Goal: Task Accomplishment & Management: Use online tool/utility

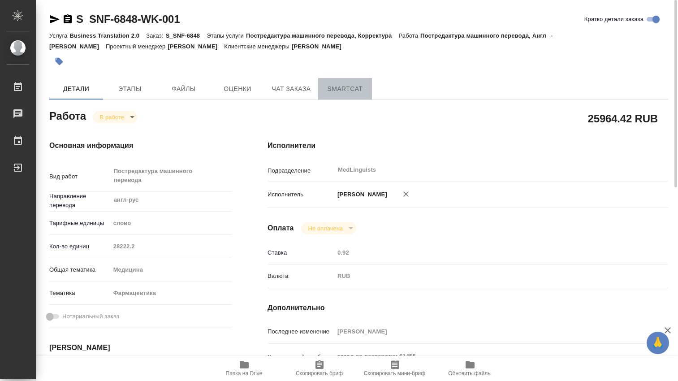
click at [347, 90] on span "SmartCat" at bounding box center [344, 88] width 43 height 11
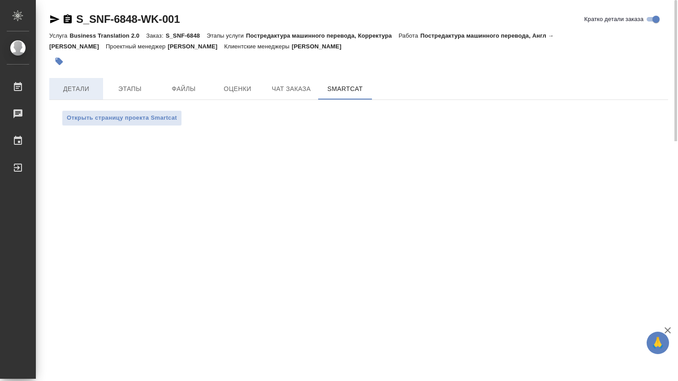
click at [67, 85] on span "Детали" at bounding box center [76, 88] width 43 height 11
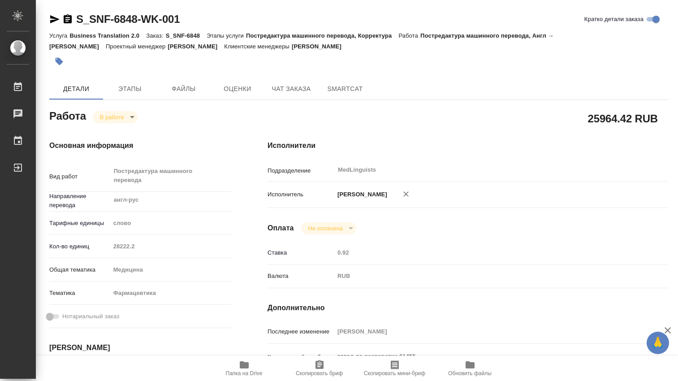
type textarea "x"
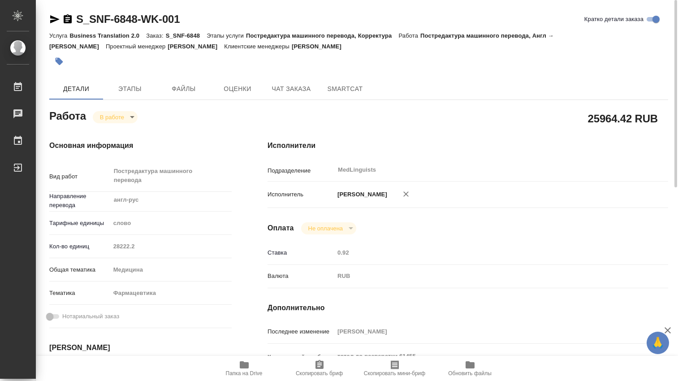
type textarea "x"
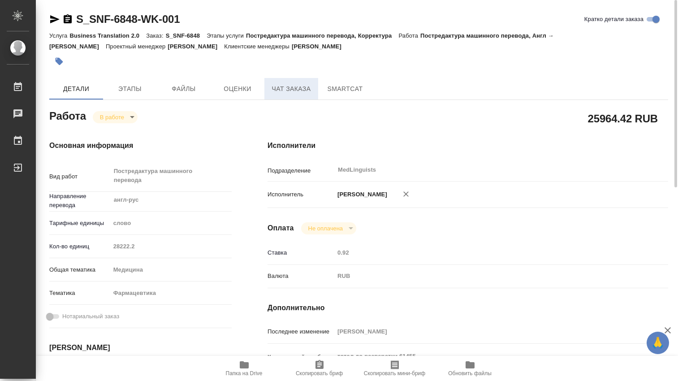
click at [292, 90] on span "Чат заказа" at bounding box center [291, 88] width 43 height 11
type textarea "x"
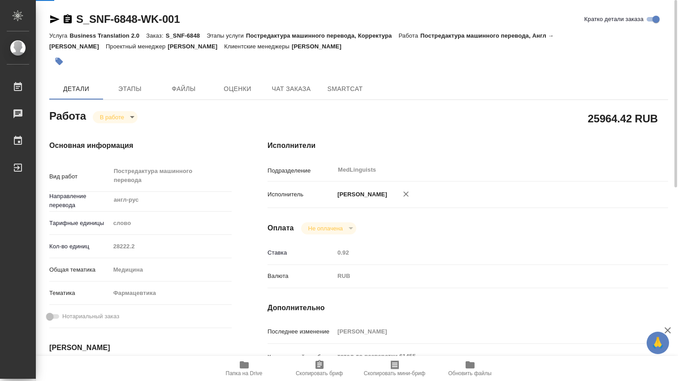
type textarea "x"
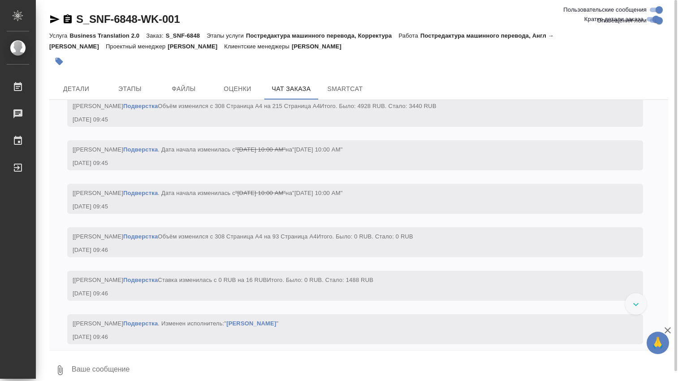
scroll to position [5816, 0]
